Goal: Task Accomplishment & Management: Use online tool/utility

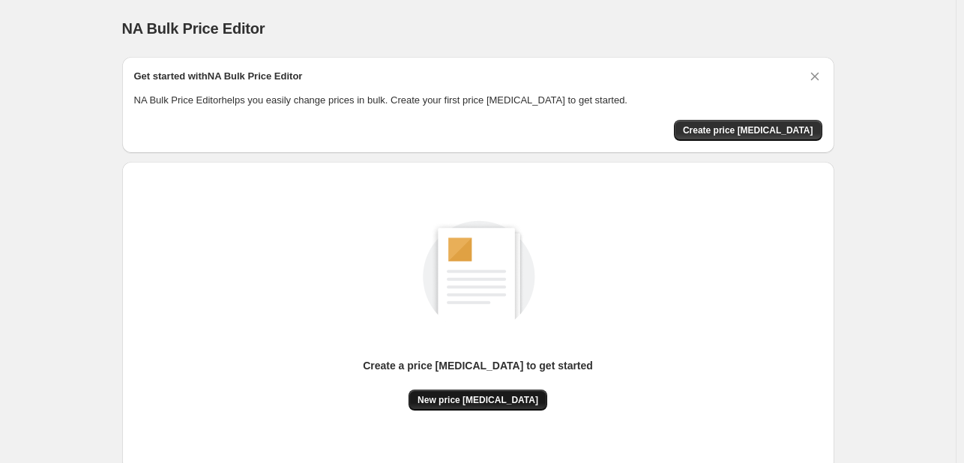
click at [436, 400] on span "New price [MEDICAL_DATA]" at bounding box center [478, 400] width 121 height 12
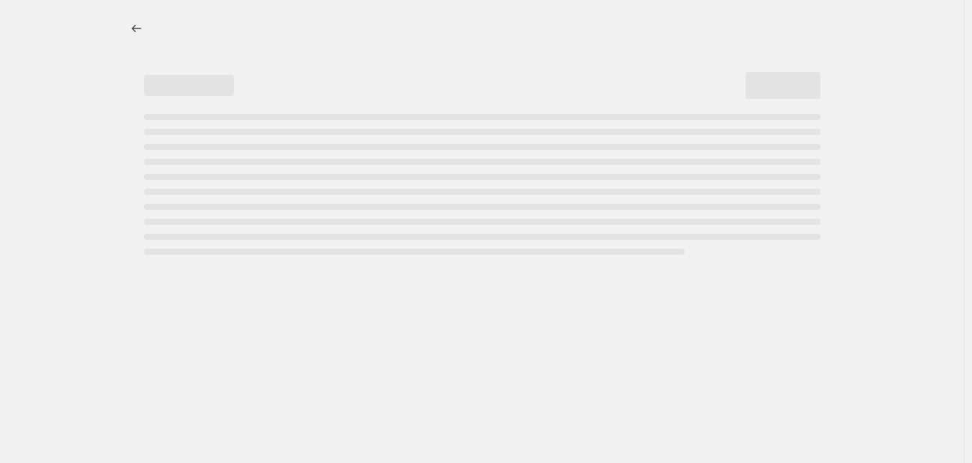
select select "percentage"
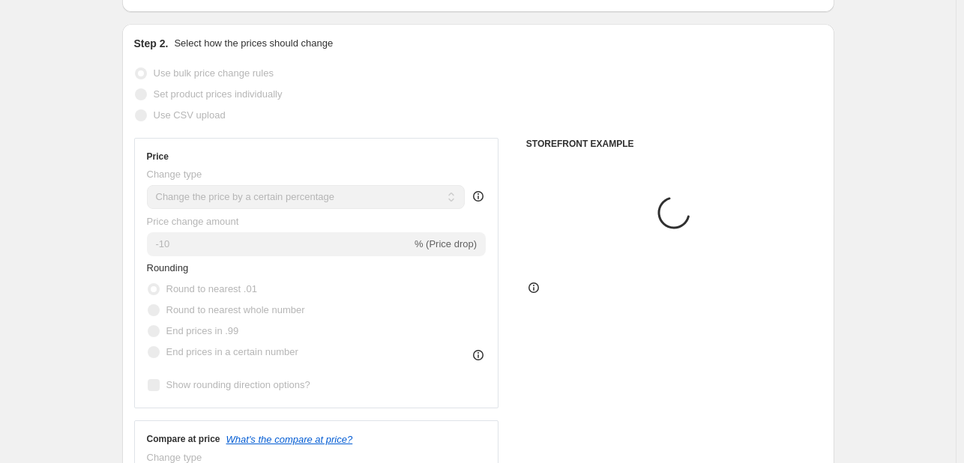
scroll to position [150, 0]
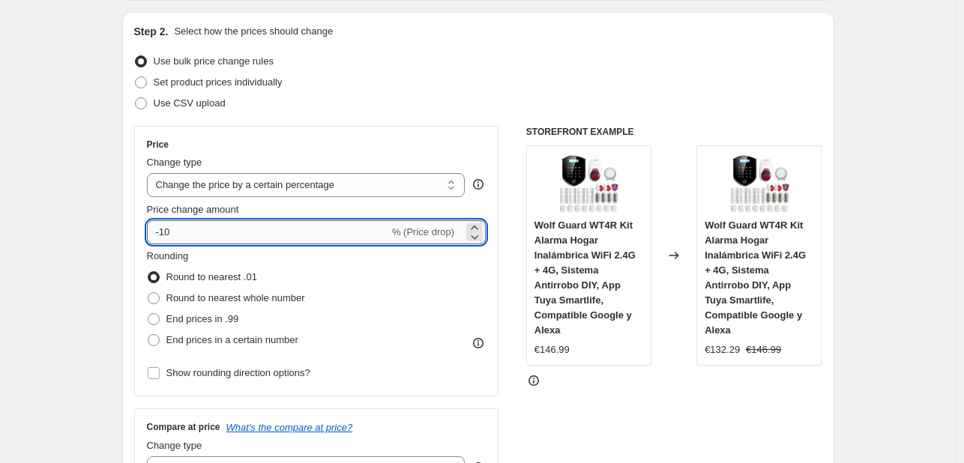
click at [256, 238] on input "-10" at bounding box center [268, 232] width 242 height 24
type input "-1"
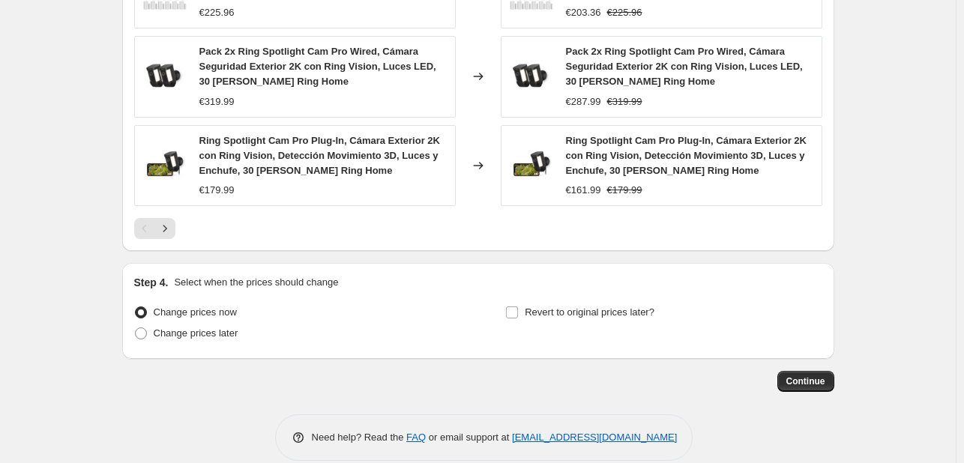
scroll to position [1149, 0]
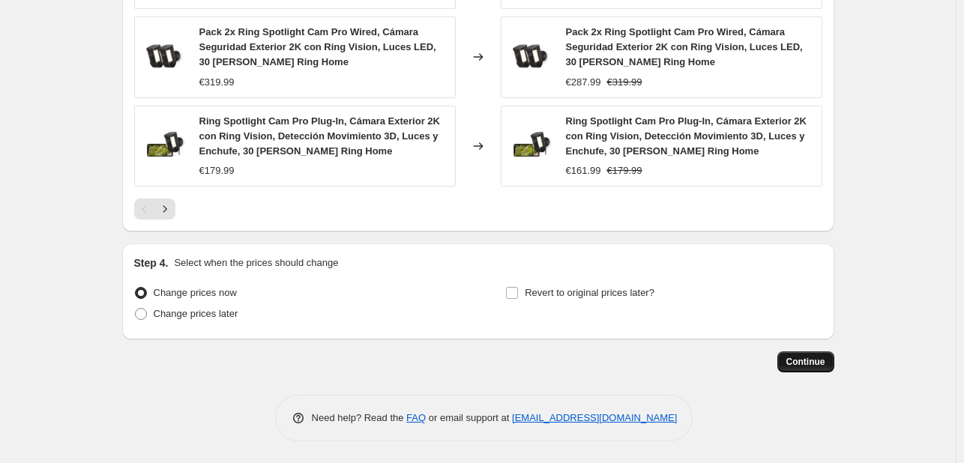
type input "-26"
click at [795, 359] on span "Continue" at bounding box center [805, 362] width 39 height 12
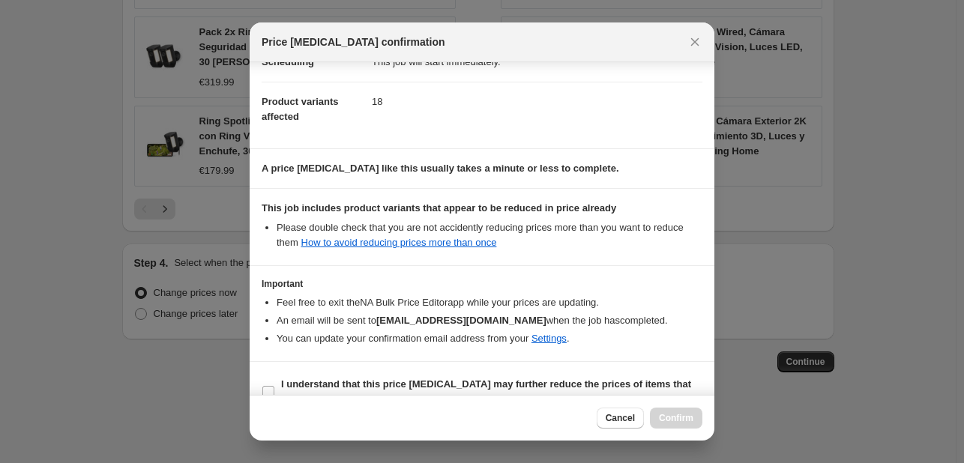
scroll to position [150, 0]
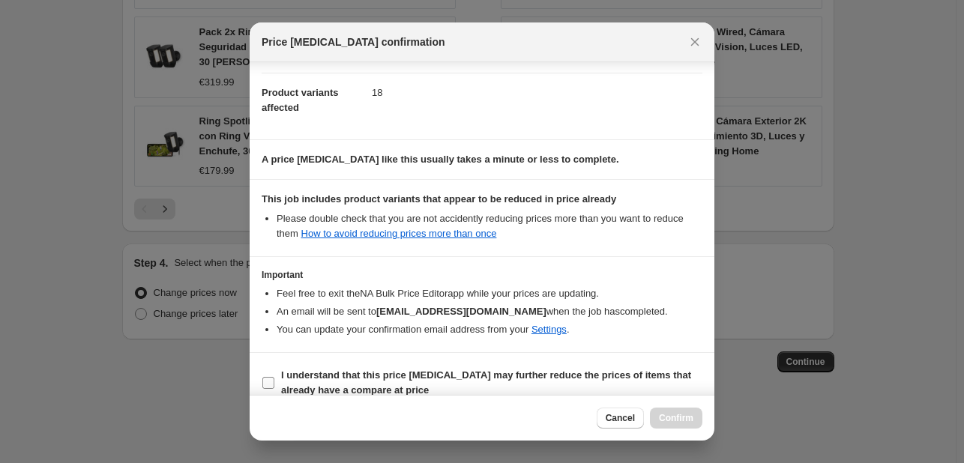
click at [282, 373] on b "I understand that this price [MEDICAL_DATA] may further reduce the prices of it…" at bounding box center [486, 383] width 410 height 26
click at [274, 377] on input "I understand that this price [MEDICAL_DATA] may further reduce the prices of it…" at bounding box center [268, 383] width 12 height 12
checkbox input "true"
click at [681, 415] on span "Confirm" at bounding box center [676, 418] width 34 height 12
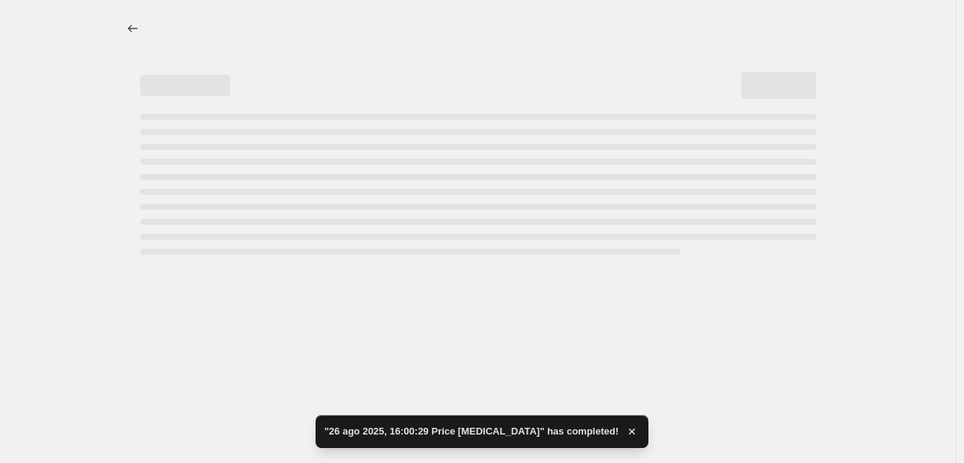
select select "percentage"
